Goal: Transaction & Acquisition: Purchase product/service

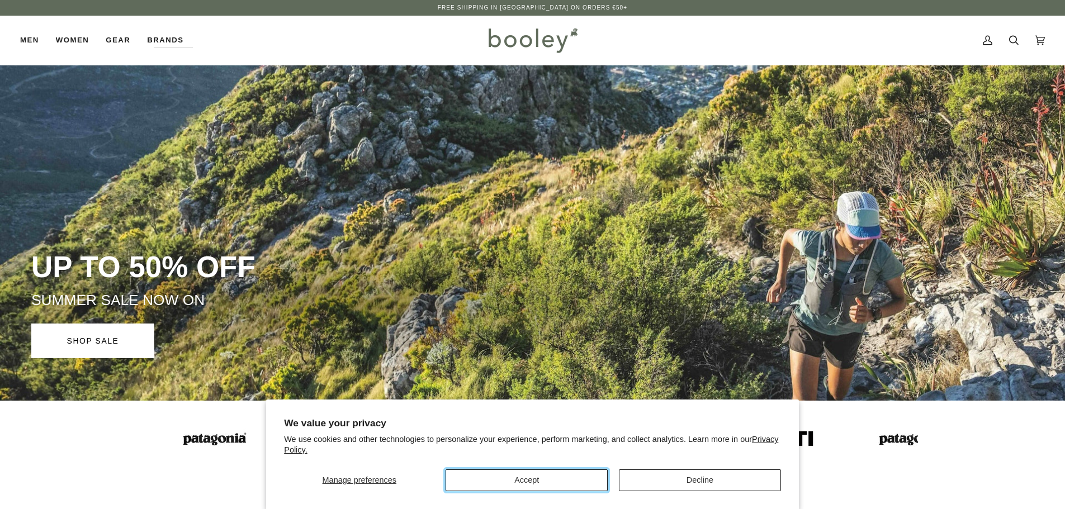
click at [547, 481] on button "Accept" at bounding box center [527, 481] width 162 height 22
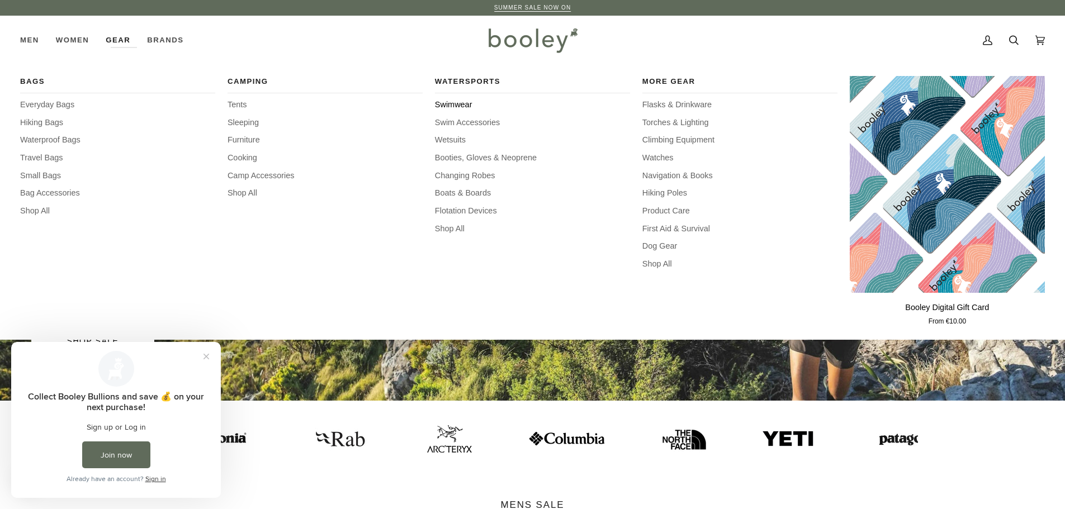
click at [451, 108] on span "Swimwear" at bounding box center [532, 105] width 195 height 12
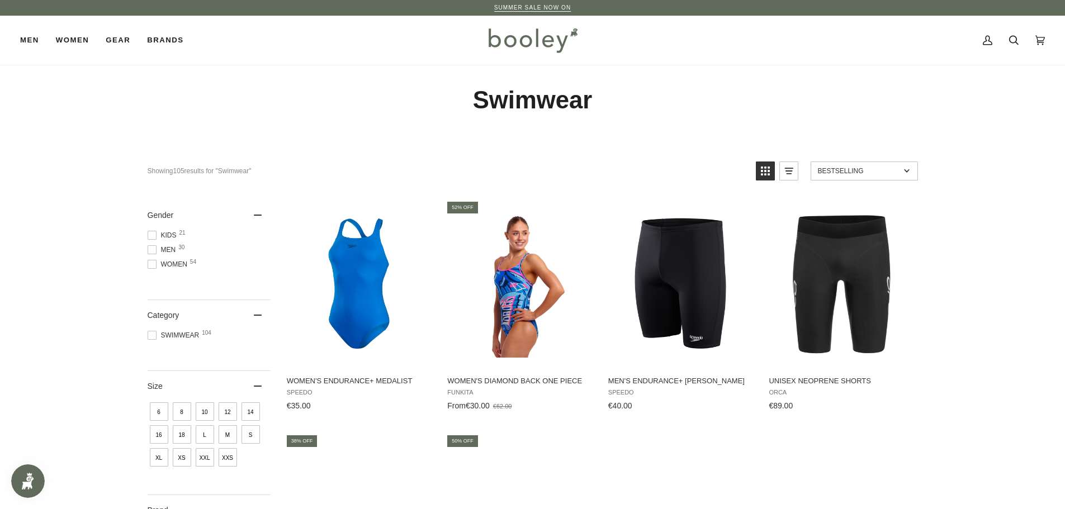
click at [157, 234] on span "Kids 21" at bounding box center [164, 235] width 32 height 10
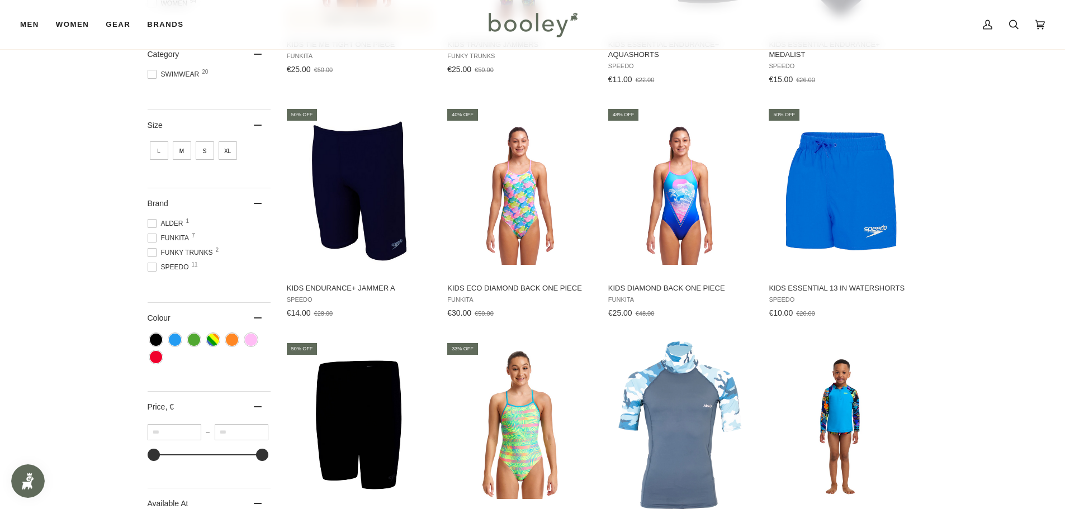
scroll to position [335, 0]
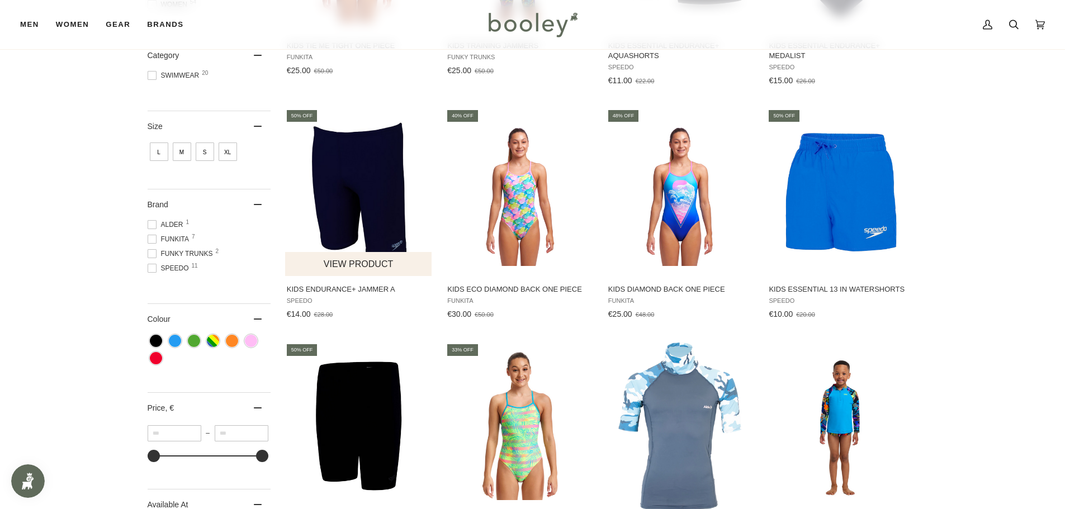
click at [344, 159] on img "Kids Endurance+ Jammer A" at bounding box center [359, 193] width 148 height 148
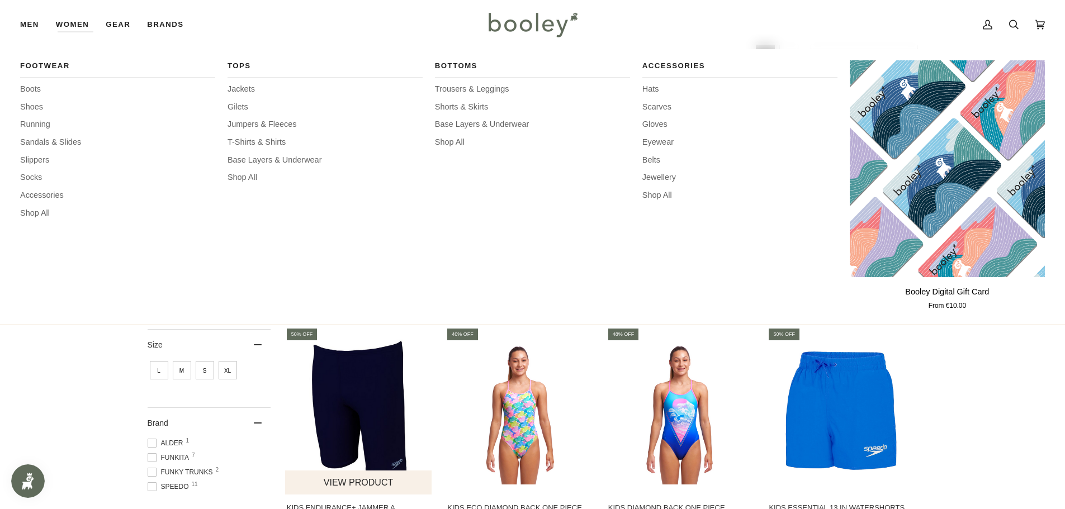
scroll to position [168, 0]
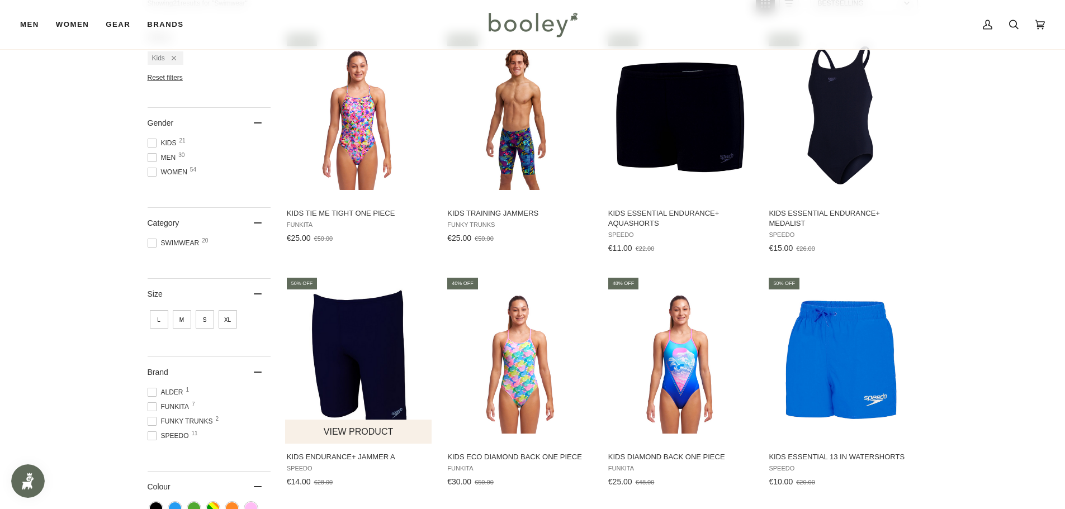
click at [371, 338] on img "Kids Endurance+ Jammer A" at bounding box center [359, 360] width 148 height 148
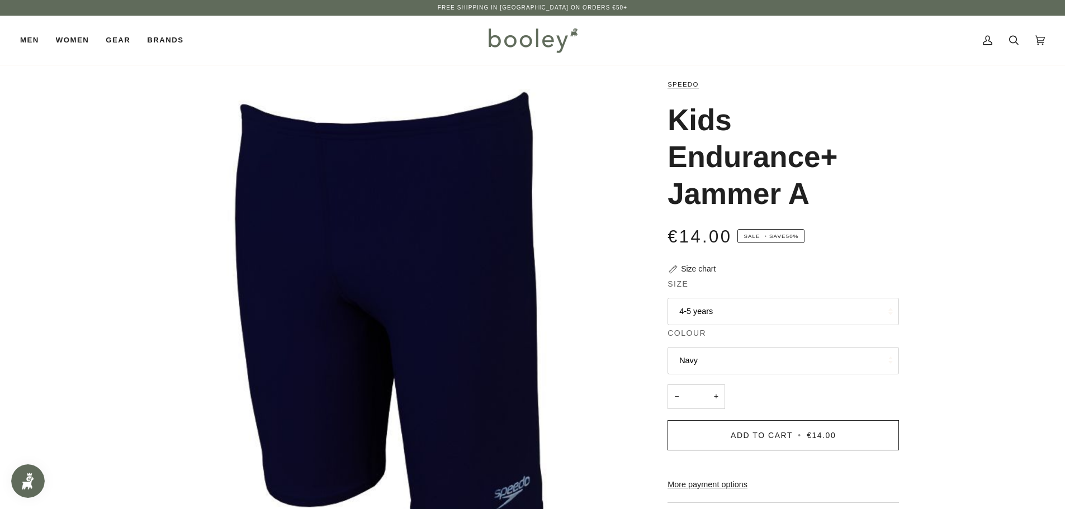
click at [710, 309] on button "4-5 years" at bounding box center [783, 311] width 231 height 27
click at [697, 268] on div "Size chart" at bounding box center [698, 269] width 35 height 12
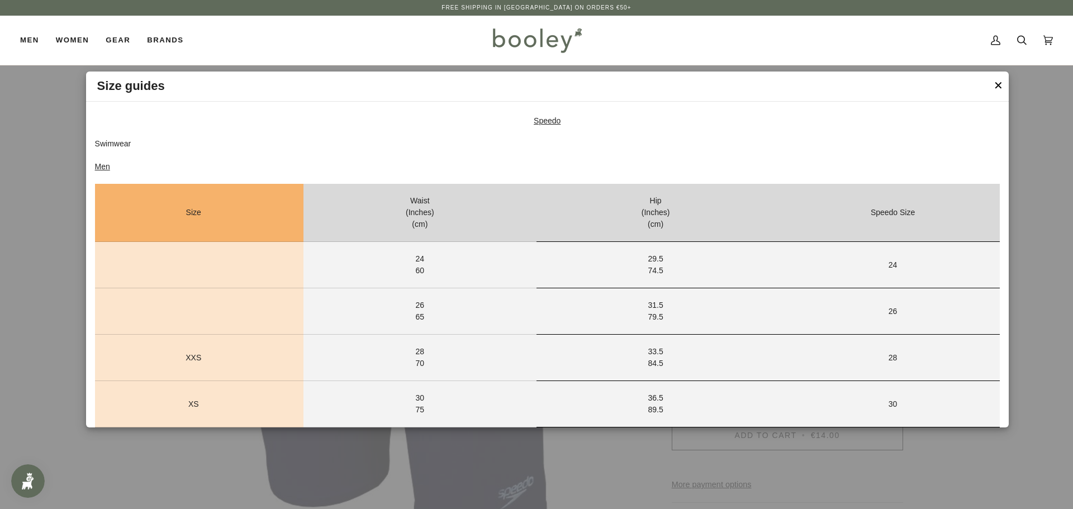
click at [1000, 84] on button "✕" at bounding box center [999, 85] width 10 height 17
